Goal: Use online tool/utility: Utilize a website feature to perform a specific function

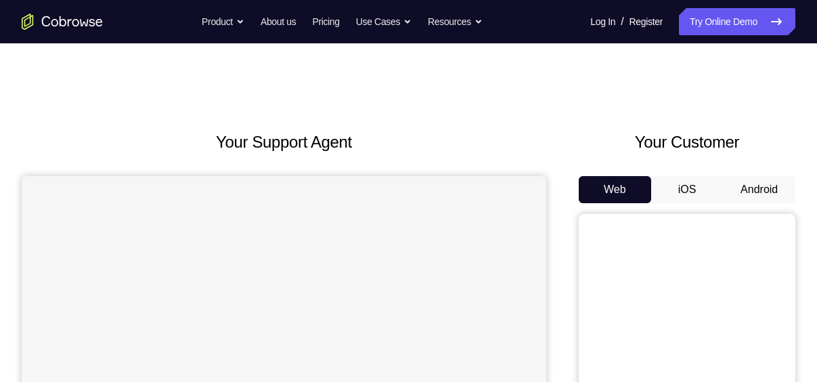
click at [757, 176] on button "Android" at bounding box center [759, 189] width 72 height 27
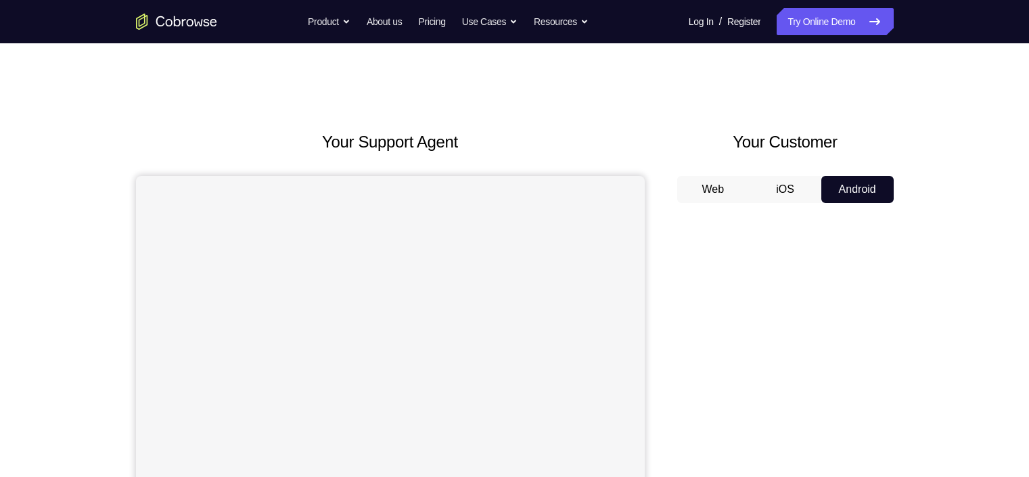
click at [816, 185] on button "Android" at bounding box center [857, 189] width 72 height 27
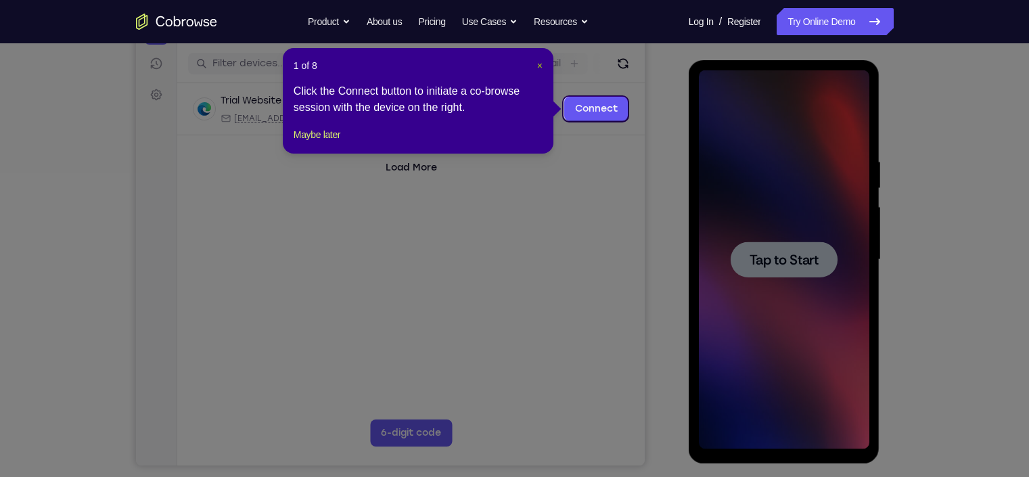
click at [539, 66] on span "×" at bounding box center [539, 65] width 5 height 11
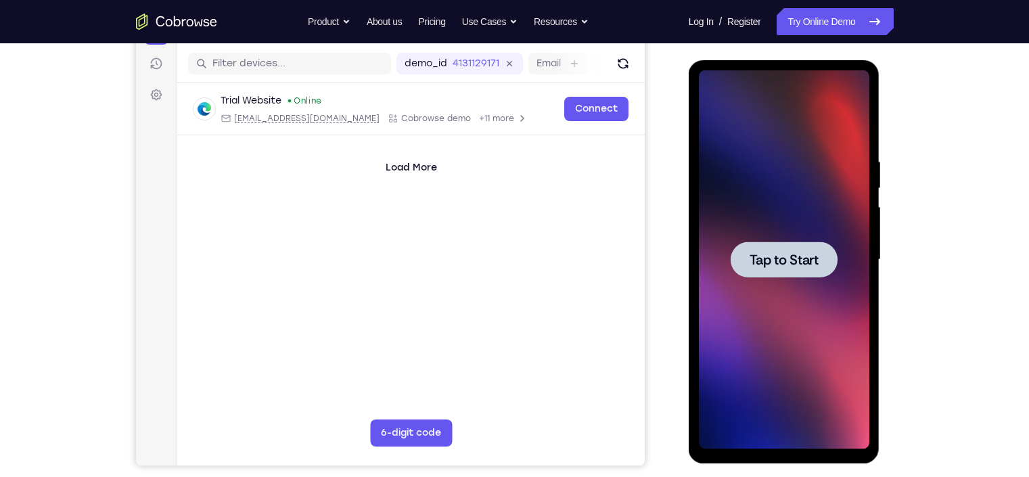
click at [796, 254] on span "Tap to Start" at bounding box center [784, 260] width 69 height 14
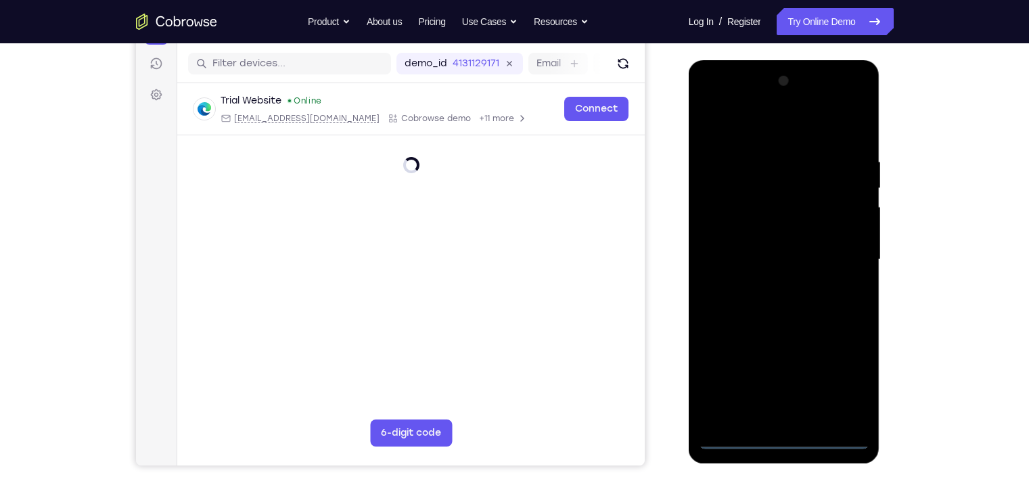
click at [782, 381] on div at bounding box center [784, 259] width 171 height 379
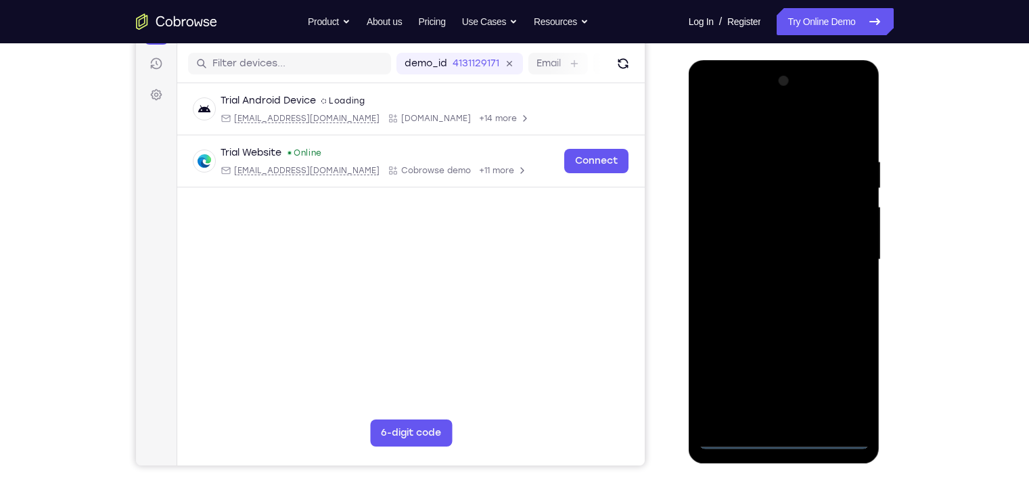
click at [782, 381] on div at bounding box center [784, 259] width 171 height 379
click at [816, 373] on div at bounding box center [784, 259] width 171 height 379
click at [714, 100] on div at bounding box center [784, 259] width 171 height 379
click at [727, 217] on div at bounding box center [784, 259] width 171 height 379
click at [740, 259] on div at bounding box center [784, 259] width 171 height 379
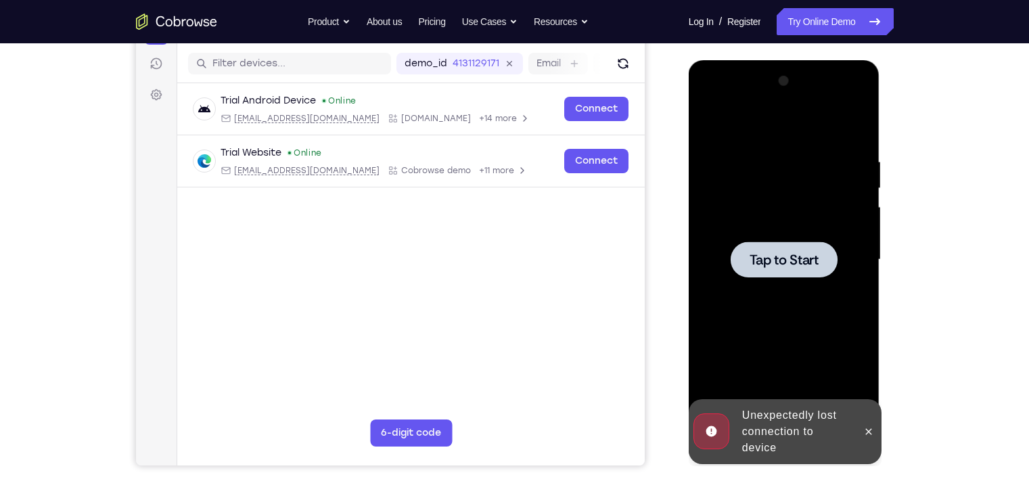
click at [785, 249] on div at bounding box center [784, 260] width 107 height 36
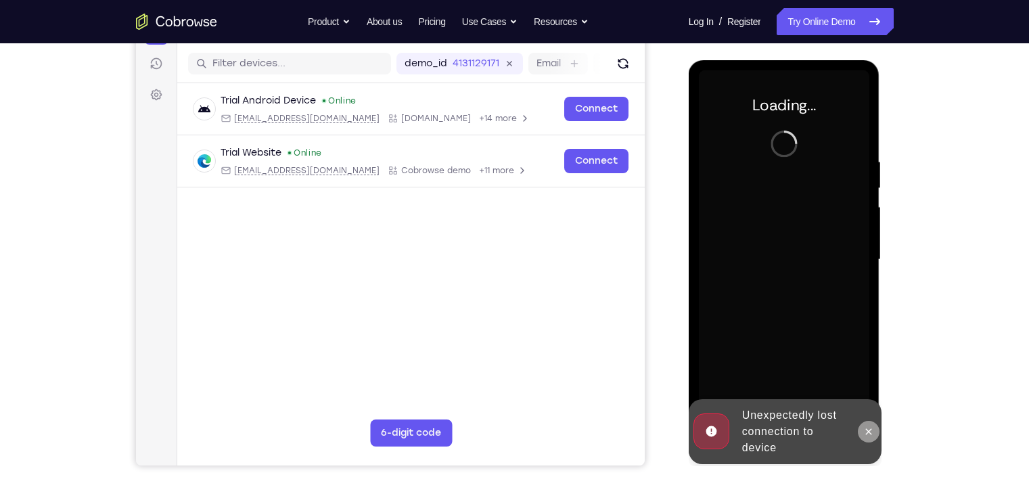
click at [816, 381] on icon at bounding box center [868, 431] width 11 height 11
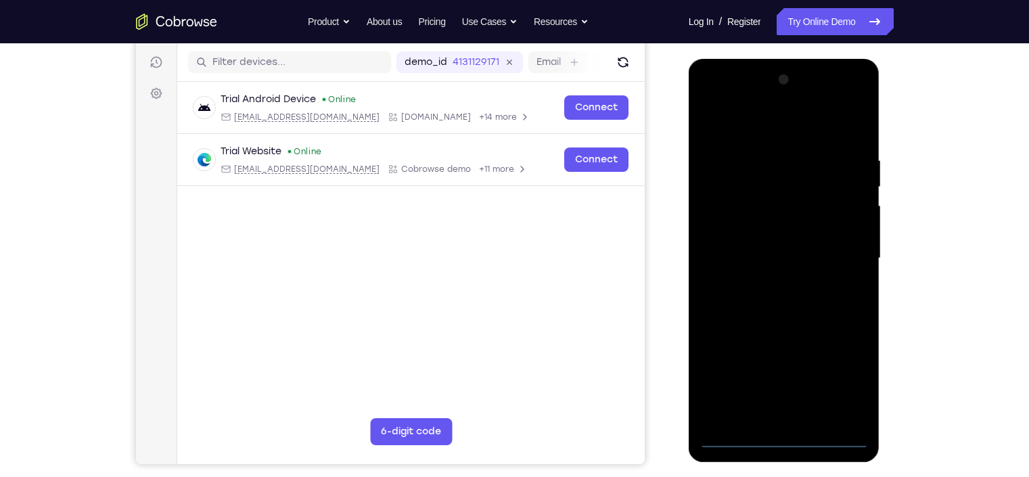
scroll to position [167, 0]
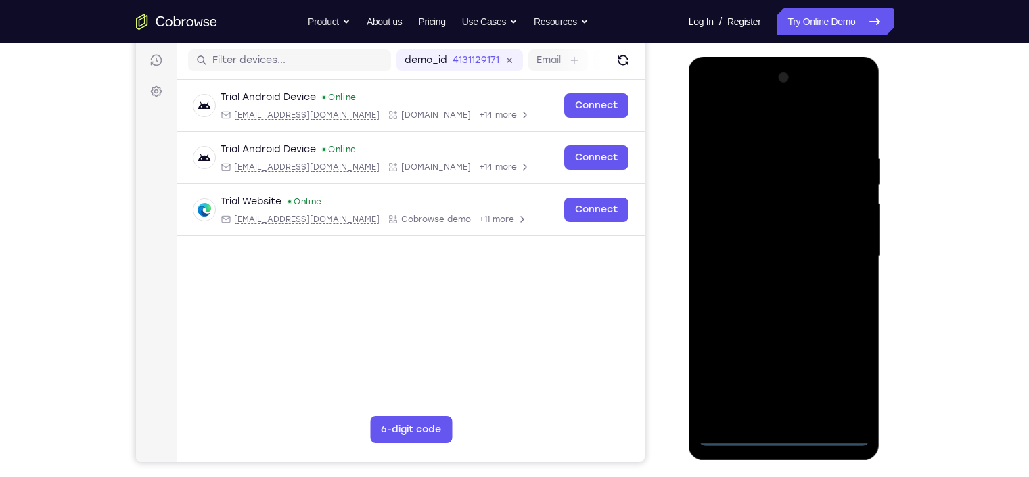
click at [789, 381] on div at bounding box center [784, 256] width 171 height 379
click at [816, 376] on div at bounding box center [784, 256] width 171 height 379
click at [709, 91] on div at bounding box center [784, 256] width 171 height 379
click at [724, 208] on div at bounding box center [784, 256] width 171 height 379
click at [779, 248] on div at bounding box center [784, 256] width 171 height 379
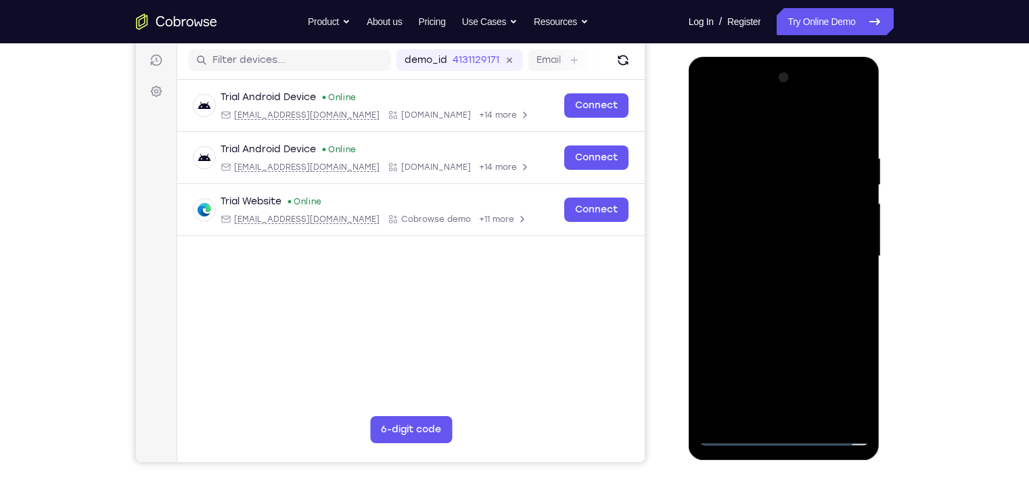
click at [752, 240] on div at bounding box center [784, 256] width 171 height 379
click at [765, 272] on div at bounding box center [784, 256] width 171 height 379
drag, startPoint x: 748, startPoint y: 116, endPoint x: 876, endPoint y: 109, distance: 128.8
click at [816, 109] on div at bounding box center [784, 258] width 191 height 403
drag, startPoint x: 775, startPoint y: 356, endPoint x: 754, endPoint y: 222, distance: 135.6
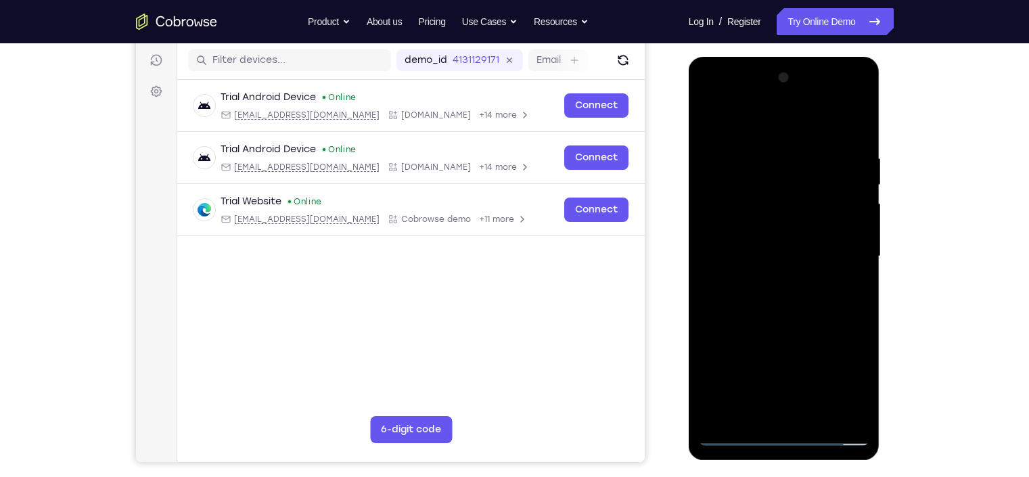
click at [754, 222] on div at bounding box center [784, 256] width 171 height 379
click at [788, 381] on div at bounding box center [784, 256] width 171 height 379
click at [816, 133] on div at bounding box center [784, 256] width 171 height 379
click at [774, 221] on div at bounding box center [784, 256] width 171 height 379
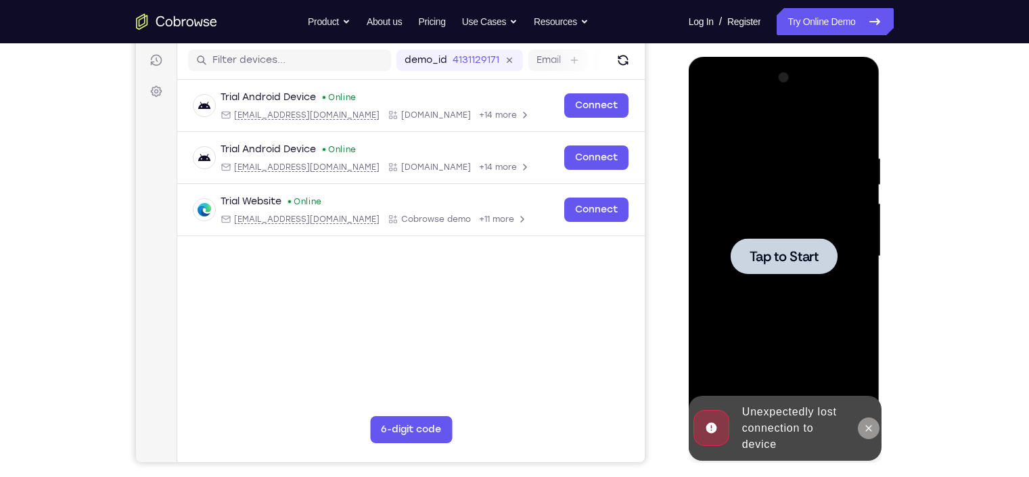
click at [816, 381] on icon at bounding box center [869, 428] width 6 height 6
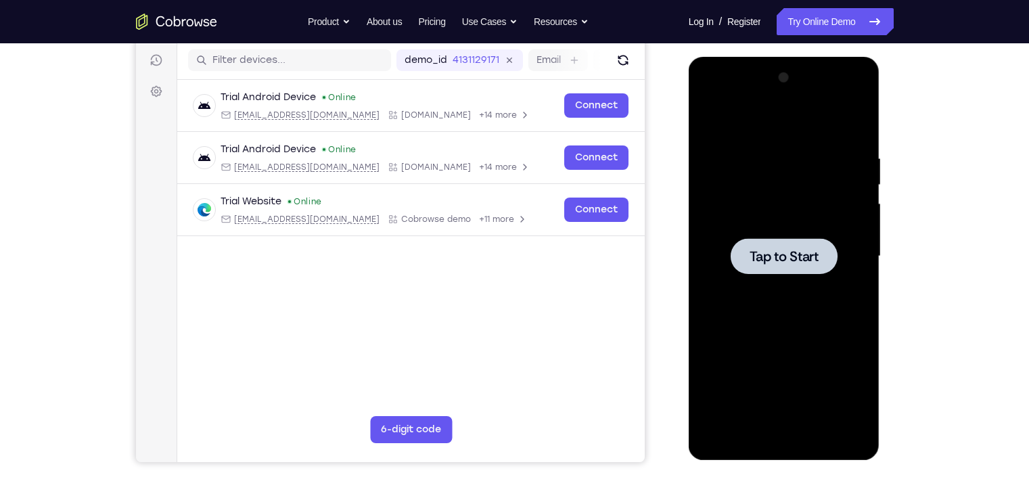
click at [771, 250] on span "Tap to Start" at bounding box center [784, 257] width 69 height 14
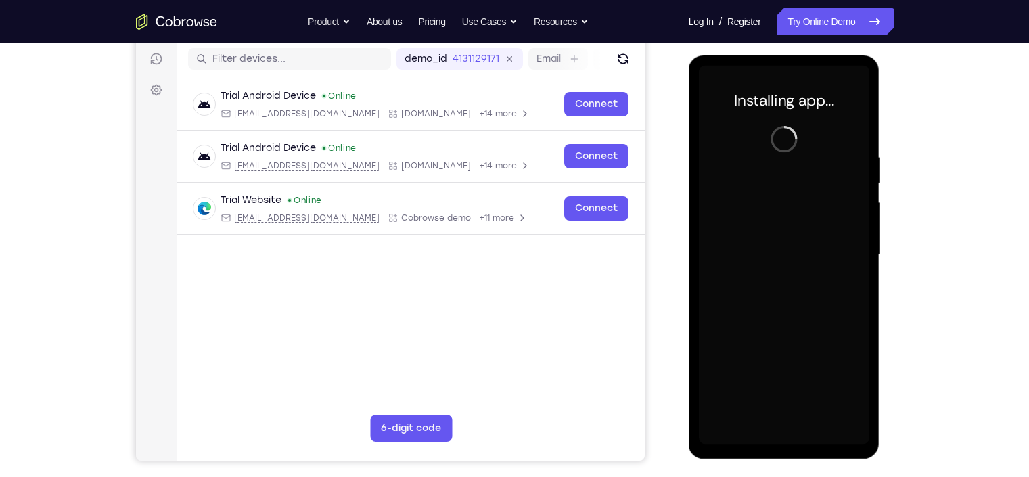
scroll to position [168, 0]
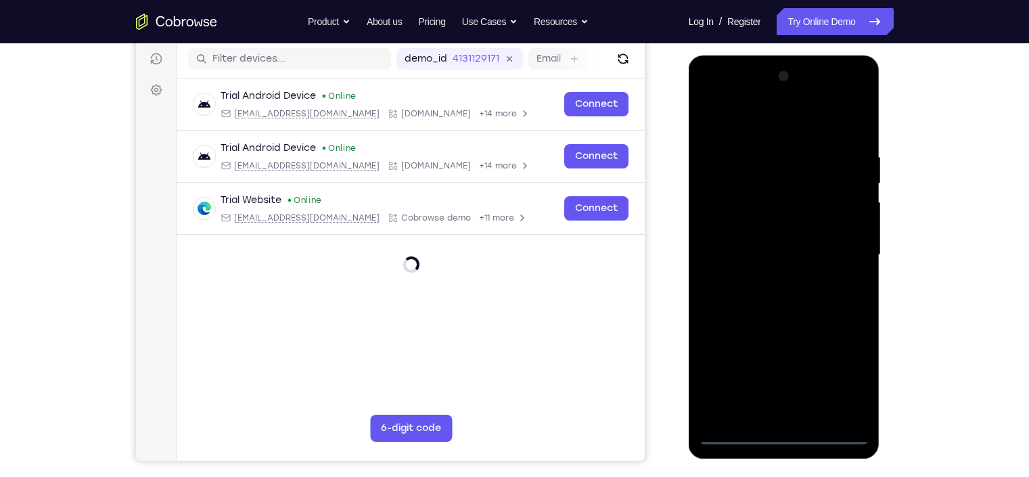
click at [783, 381] on div at bounding box center [784, 255] width 171 height 379
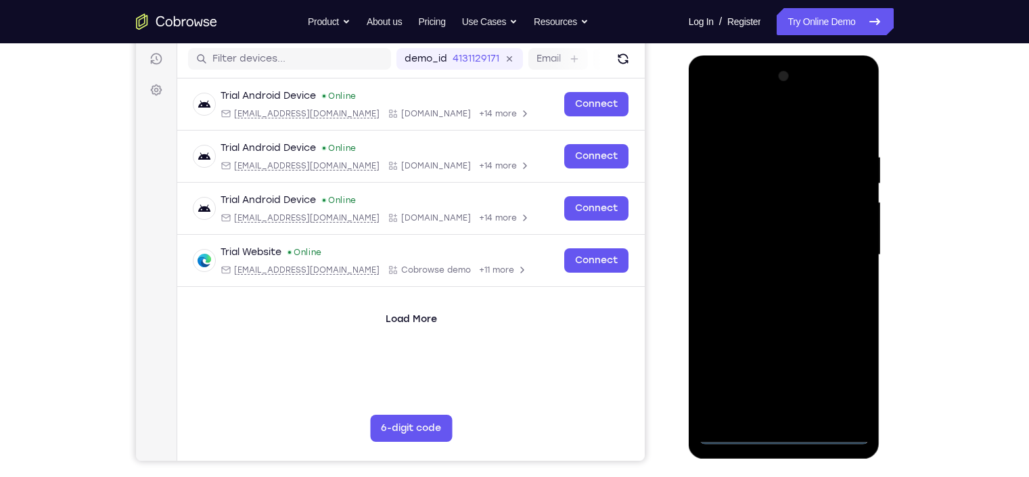
click at [816, 365] on div at bounding box center [784, 255] width 171 height 379
click at [713, 93] on div at bounding box center [784, 255] width 171 height 379
click at [724, 208] on div at bounding box center [784, 255] width 171 height 379
click at [756, 252] on div at bounding box center [784, 255] width 171 height 379
click at [758, 235] on div at bounding box center [784, 255] width 171 height 379
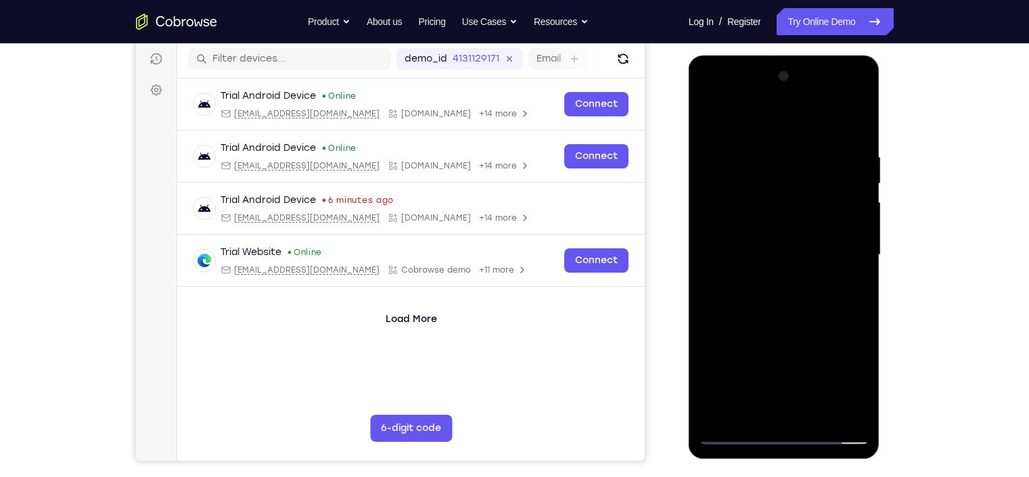
click at [760, 270] on div at bounding box center [784, 255] width 171 height 379
drag, startPoint x: 731, startPoint y: 119, endPoint x: 853, endPoint y: 107, distance: 122.4
click at [816, 107] on div at bounding box center [784, 255] width 171 height 379
drag, startPoint x: 771, startPoint y: 327, endPoint x: 718, endPoint y: 181, distance: 155.4
click at [718, 181] on div at bounding box center [784, 255] width 171 height 379
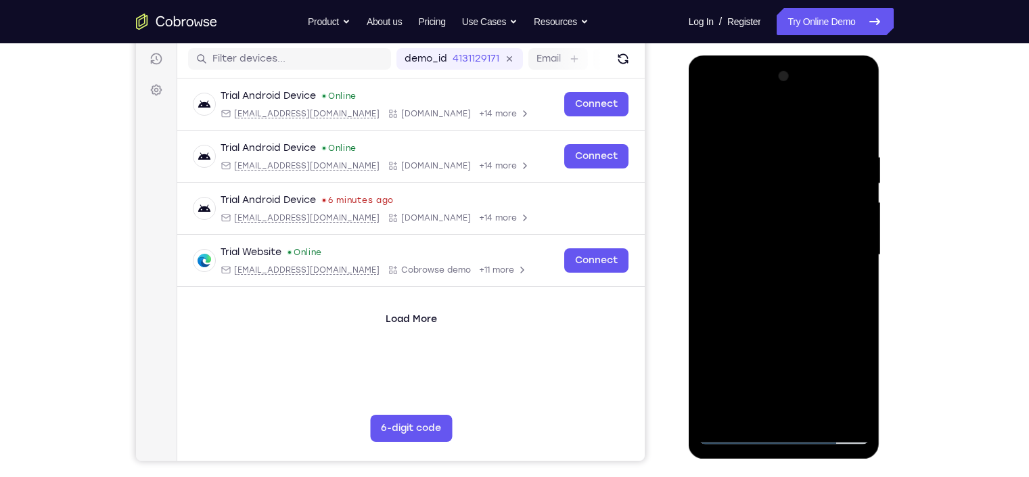
click at [759, 381] on div at bounding box center [784, 255] width 171 height 379
drag, startPoint x: 784, startPoint y: 329, endPoint x: 786, endPoint y: 177, distance: 152.3
click at [786, 177] on div at bounding box center [784, 255] width 171 height 379
